Goal: Transaction & Acquisition: Obtain resource

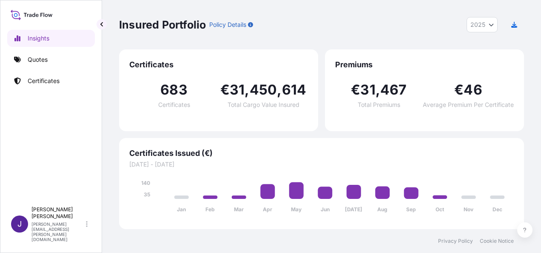
select select "2025"
click at [45, 60] on p "Quotes" at bounding box center [38, 59] width 20 height 9
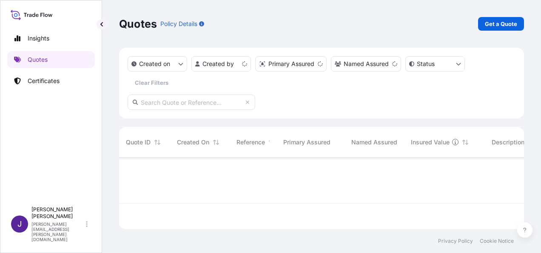
scroll to position [70, 398]
click at [497, 21] on p "Get a Quote" at bounding box center [501, 24] width 32 height 9
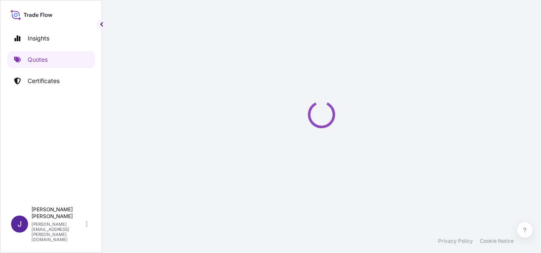
select select "Sea"
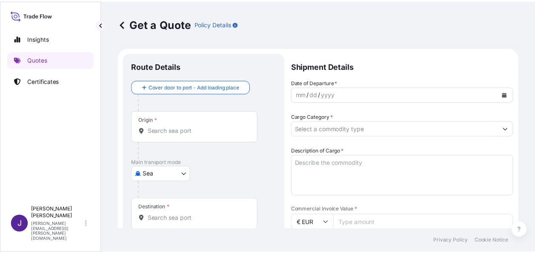
scroll to position [14, 0]
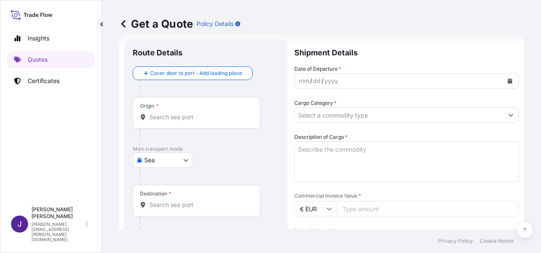
click at [507, 78] on icon "Calendar" at bounding box center [509, 80] width 5 height 5
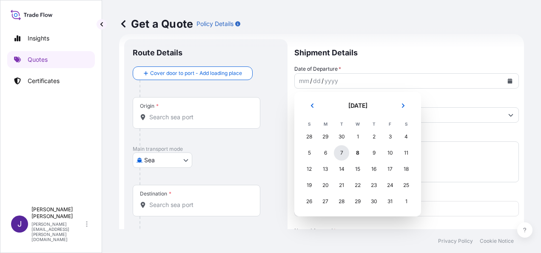
click at [341, 151] on div "7" at bounding box center [341, 152] width 15 height 15
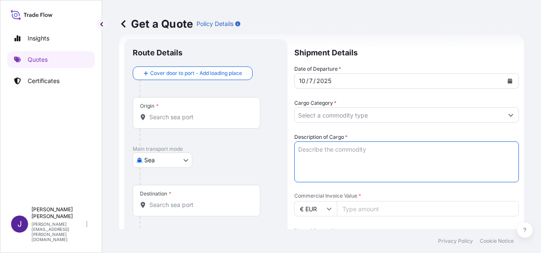
click at [337, 151] on textarea "Description of Cargo *" at bounding box center [406, 161] width 225 height 41
paste textarea "Grupos electrógenos, ELECTRA MOLINS,"
type textarea "Grupos electrógenos, ELECTRA MOLINS,"
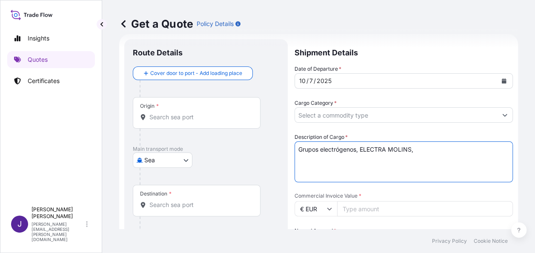
click at [371, 114] on input "Cargo Category *" at bounding box center [396, 114] width 202 height 15
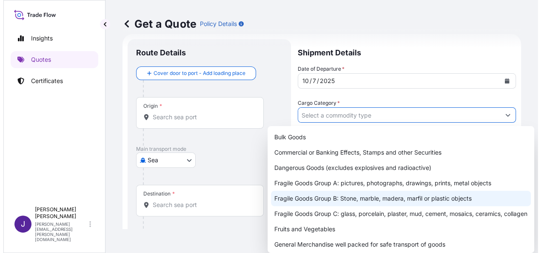
scroll to position [43, 0]
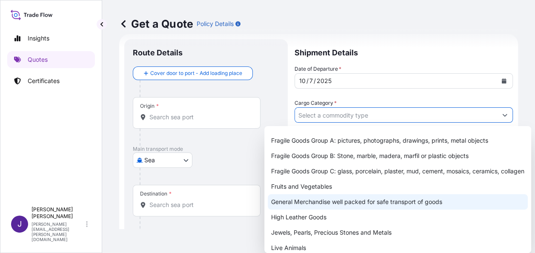
click at [315, 209] on div "General Merchandise well packed for safe transport of goods" at bounding box center [398, 201] width 260 height 15
type input "General Merchandise well packed for safe transport of goods"
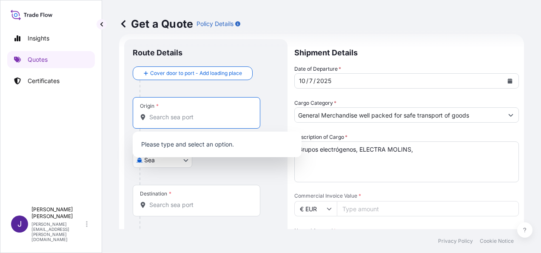
click at [222, 120] on input "Origin *" at bounding box center [199, 117] width 100 height 9
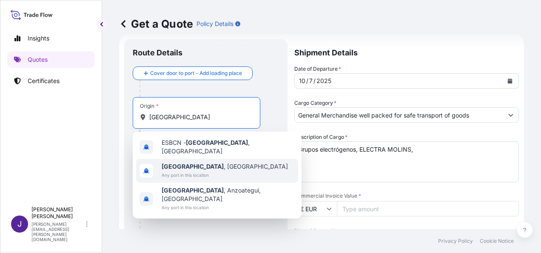
click at [215, 167] on div "[GEOGRAPHIC_DATA] , [GEOGRAPHIC_DATA] Any port in this location" at bounding box center [217, 171] width 162 height 24
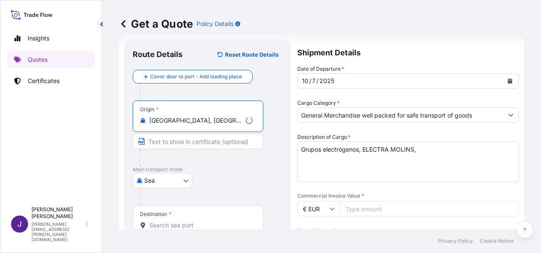
type input "[GEOGRAPHIC_DATA], [GEOGRAPHIC_DATA]"
click at [179, 223] on input "Destination *" at bounding box center [200, 225] width 103 height 9
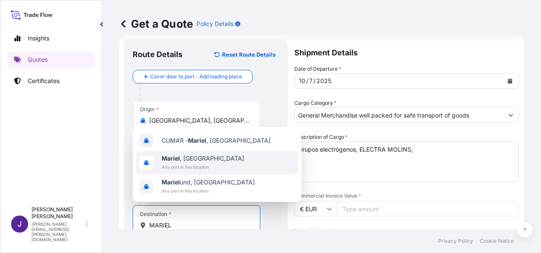
click at [172, 162] on span "Any port in this location" at bounding box center [203, 166] width 83 height 9
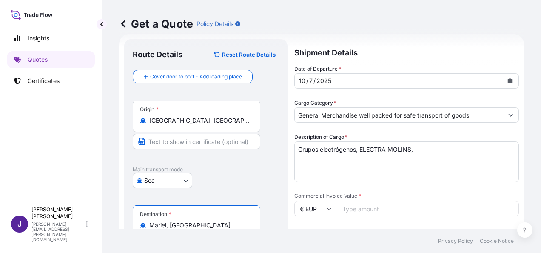
type input "Mariel, [GEOGRAPHIC_DATA]"
click at [383, 214] on input "Commercial Invoice Value *" at bounding box center [428, 208] width 182 height 15
type input "324484.44"
click at [431, 167] on textarea "Grupos electrógenos, ELECTRA MOLINS," at bounding box center [406, 161] width 225 height 41
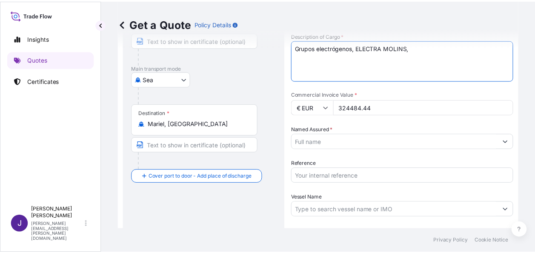
scroll to position [141, 0]
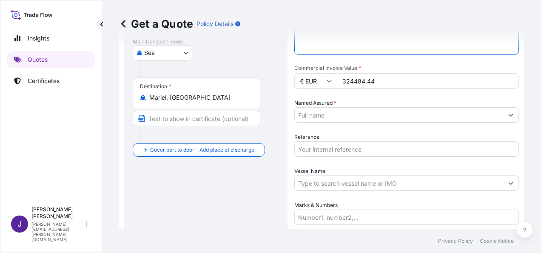
click at [361, 115] on input "Named Assured *" at bounding box center [399, 114] width 208 height 15
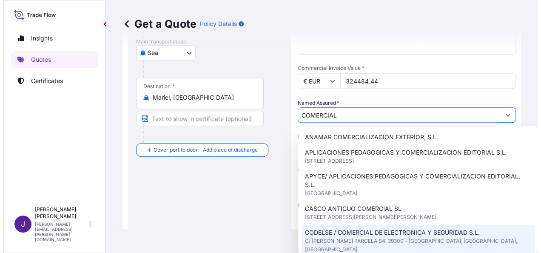
scroll to position [43, 0]
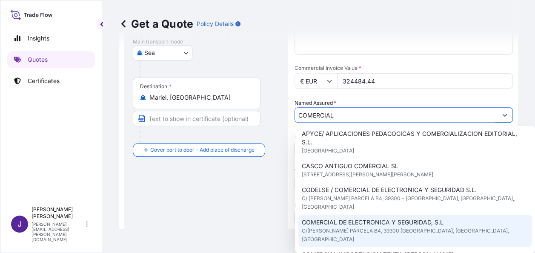
click at [394, 226] on span "C/[PERSON_NAME] PARCELA B4, 39300 [GEOGRAPHIC_DATA], [GEOGRAPHIC_DATA], [GEOGRA…" at bounding box center [415, 234] width 226 height 17
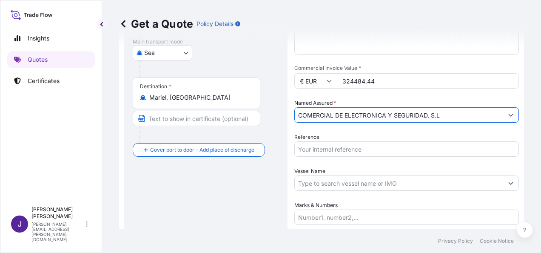
type input "COMERCIAL DE ELECTRONICA Y SEGURIDAD, S.L"
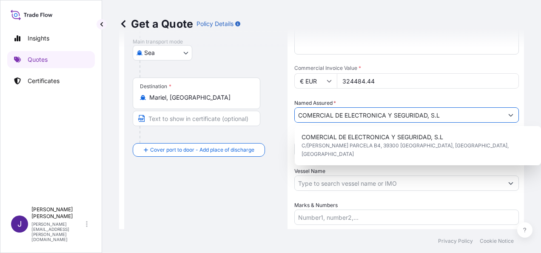
click at [337, 215] on input "Marks & Numbers" at bounding box center [406, 216] width 225 height 15
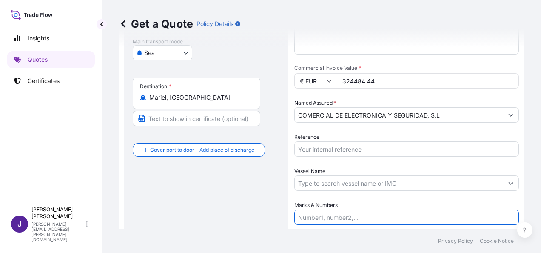
paste input "1x40HC - Cnt CXDU2008275 - Seal 0002502 - 3 bultos - 12000Kgs - 27.02m2"
type input "1x40HC - Cnt CXDU2008275 - Seal 0002502 - 3 bultos - 12000Kgs - 27.02m2"
click at [316, 148] on input "Reference" at bounding box center [406, 148] width 225 height 15
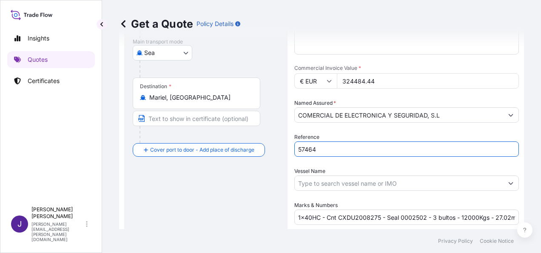
type input "57464"
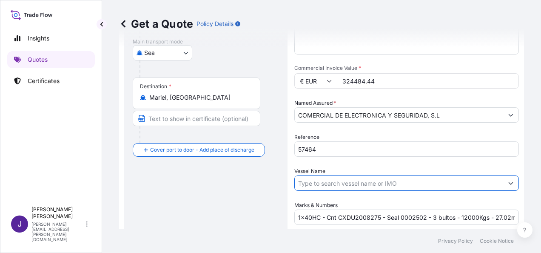
click at [324, 182] on input "Vessel Name" at bounding box center [399, 182] width 208 height 15
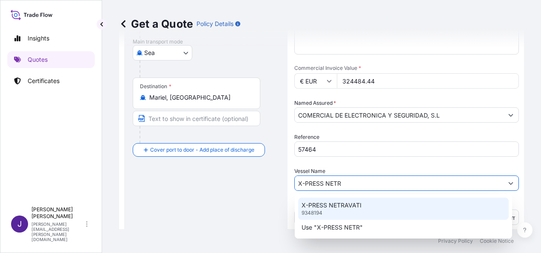
click at [361, 208] on div "X-PRESS NETRAVATI 9348194" at bounding box center [403, 208] width 211 height 22
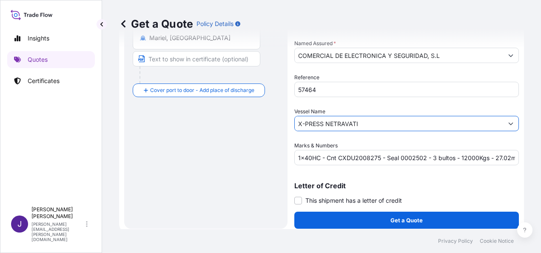
scroll to position [205, 0]
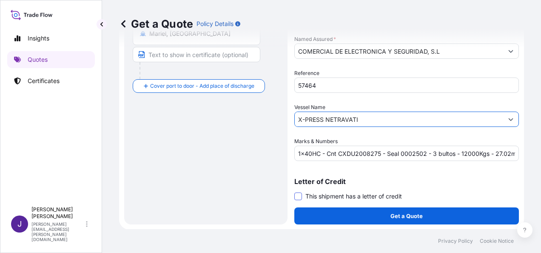
type input "X-PRESS NETRAVATI"
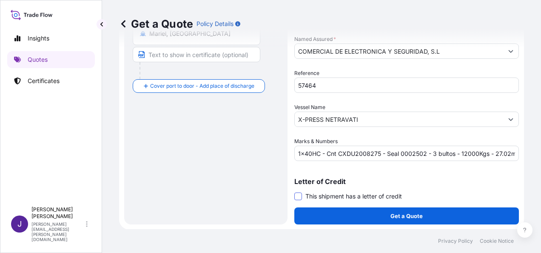
click at [302, 197] on span at bounding box center [298, 196] width 8 height 8
click at [294, 191] on input "This shipment has a letter of credit" at bounding box center [294, 191] width 0 height 0
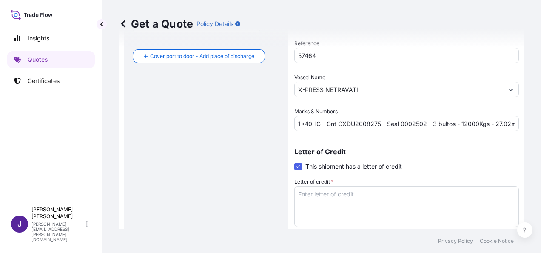
scroll to position [270, 0]
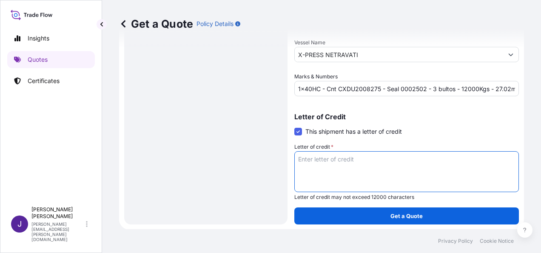
click at [355, 157] on textarea "Letter of credit *" at bounding box center [406, 171] width 225 height 41
paste textarea "MIRAMAR S.A. [GEOGRAPHIC_DATA], 1ER PISO [GEOGRAPHIC_DATA] E/76 Y 80"
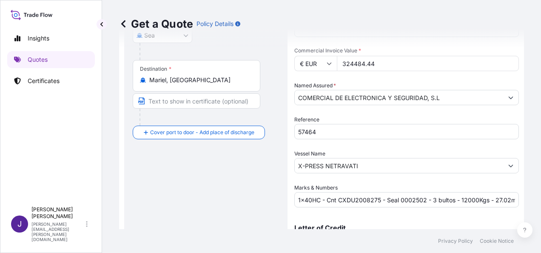
scroll to position [142, 0]
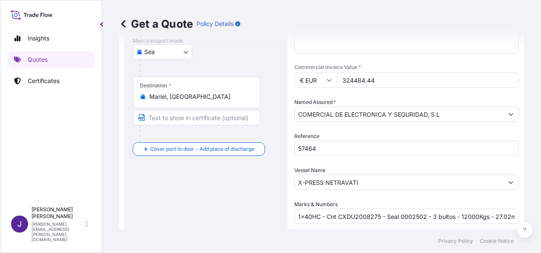
type textarea "MIRAMAR S.A. [GEOGRAPHIC_DATA], 1ER PISO [GEOGRAPHIC_DATA] E/76 Y 80"
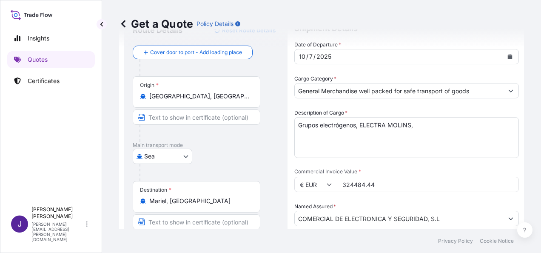
scroll to position [14, 0]
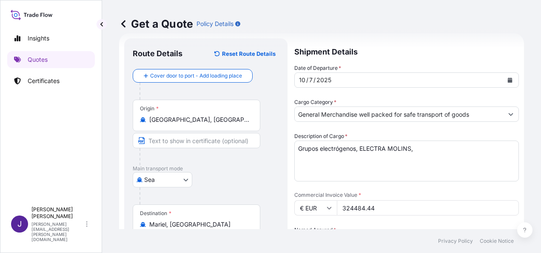
click at [419, 147] on textarea "Grupos electrógenos, ELECTRA MOLINS," at bounding box center [406, 160] width 225 height 41
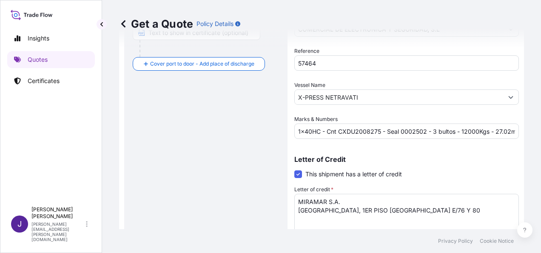
scroll to position [270, 0]
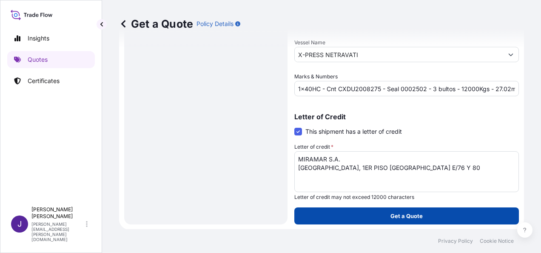
type textarea "Grupos electrógenos, ELECTRA MOLINS"
click at [368, 219] on button "Get a Quote" at bounding box center [406, 215] width 225 height 17
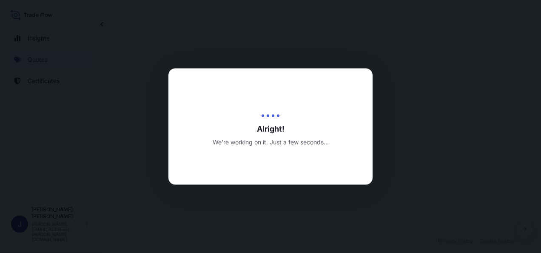
select select "Sea"
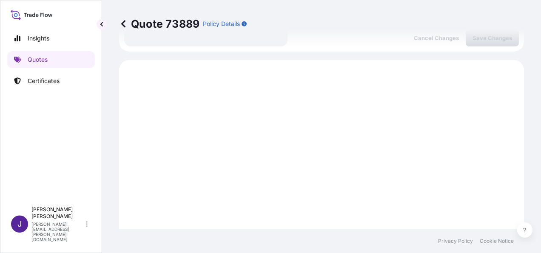
scroll to position [464, 0]
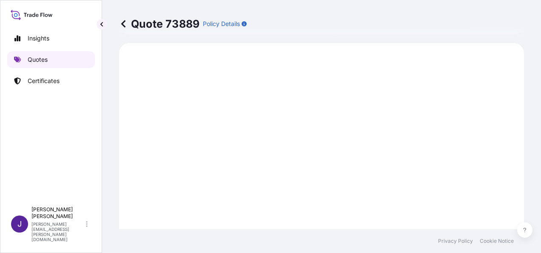
click at [36, 60] on p "Quotes" at bounding box center [38, 59] width 20 height 9
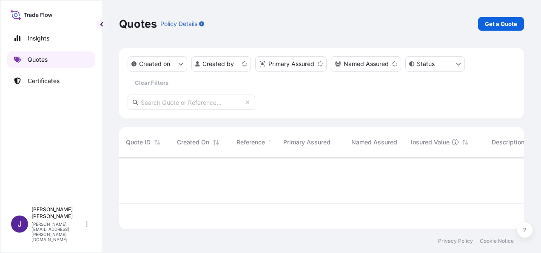
scroll to position [70, 398]
